Goal: Transaction & Acquisition: Subscribe to service/newsletter

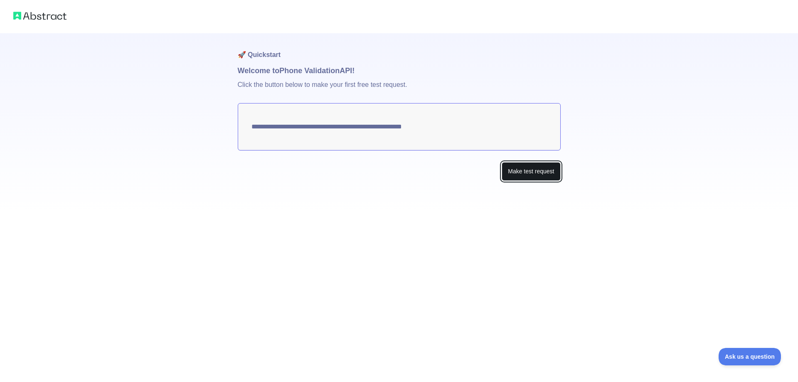
click at [518, 174] on button "Make test request" at bounding box center [530, 171] width 59 height 19
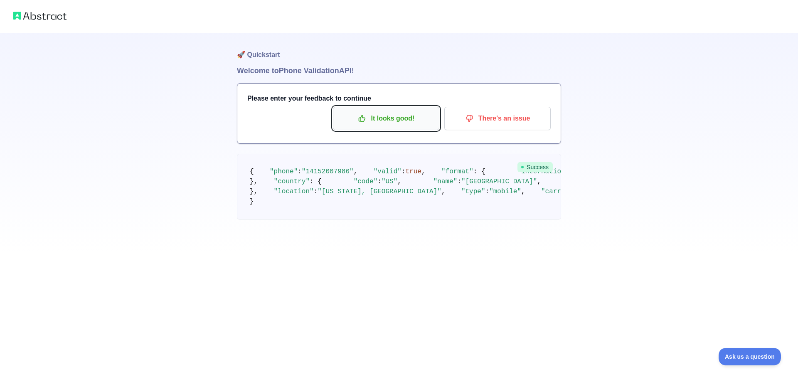
click at [382, 116] on p "It looks good!" at bounding box center [386, 118] width 94 height 14
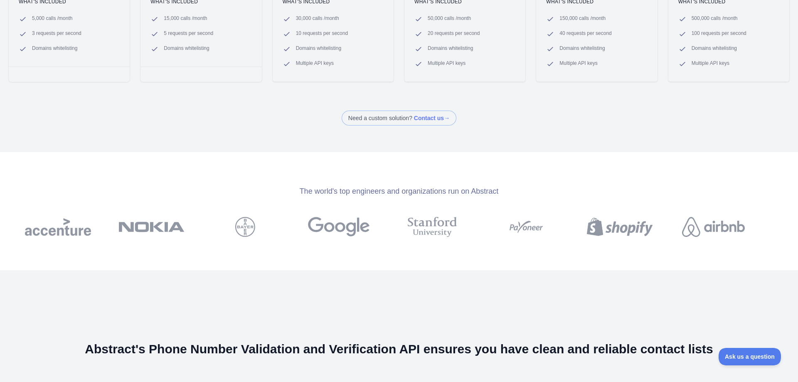
scroll to position [332, 0]
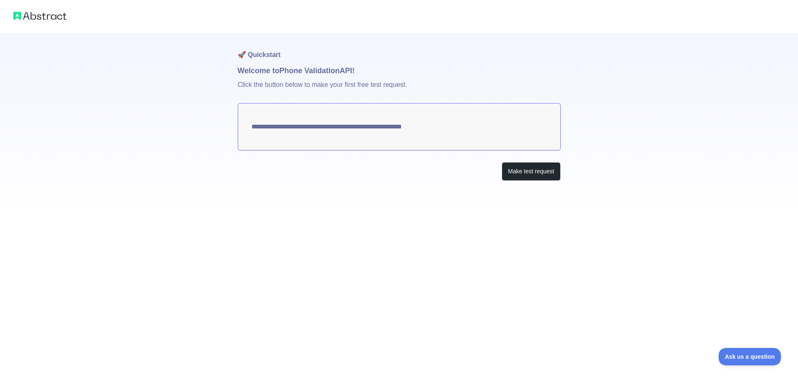
click at [56, 12] on img at bounding box center [39, 16] width 53 height 12
click at [56, 15] on img at bounding box center [39, 16] width 53 height 12
drag, startPoint x: 166, startPoint y: 95, endPoint x: 180, endPoint y: 94, distance: 14.1
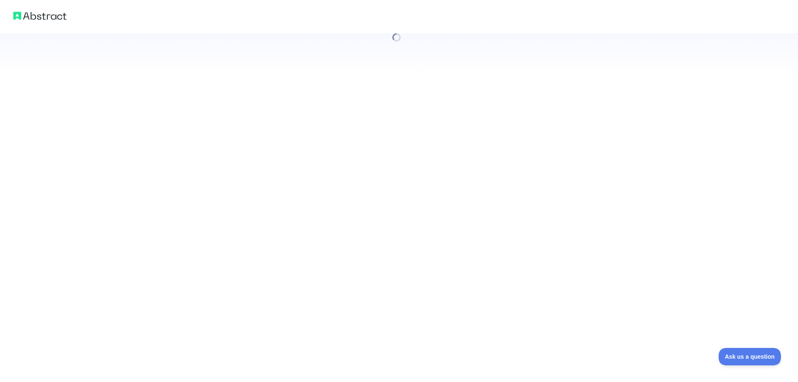
drag, startPoint x: 207, startPoint y: 89, endPoint x: 206, endPoint y: 83, distance: 6.8
